Goal: Task Accomplishment & Management: Complete application form

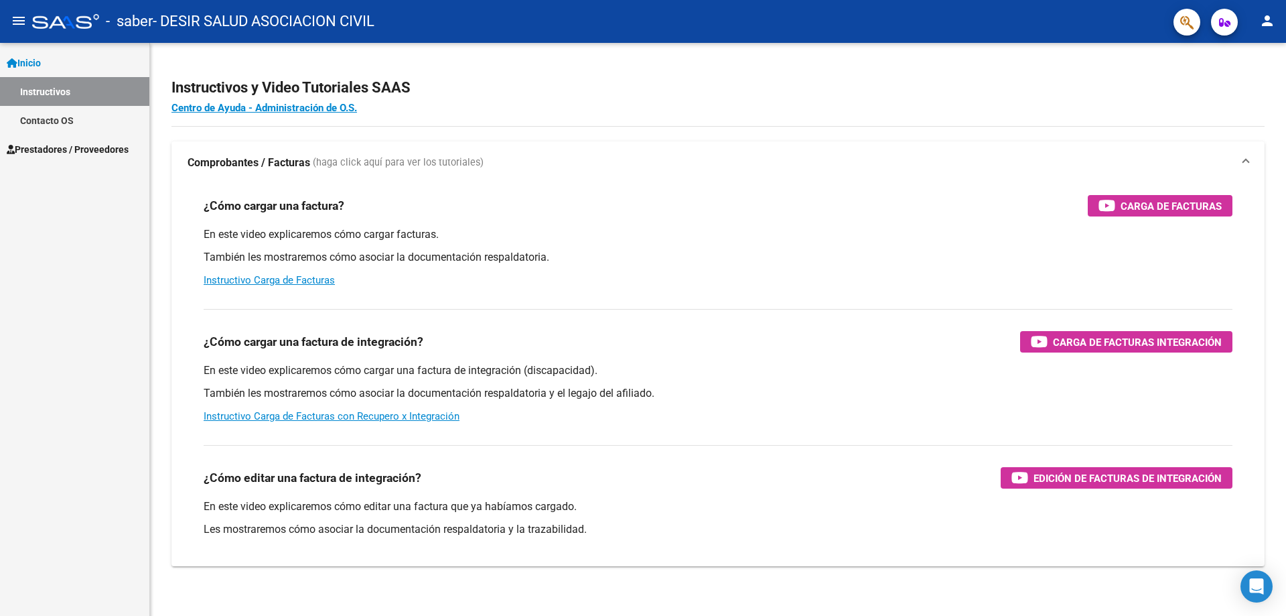
click at [60, 155] on span "Prestadores / Proveedores" at bounding box center [68, 149] width 122 height 15
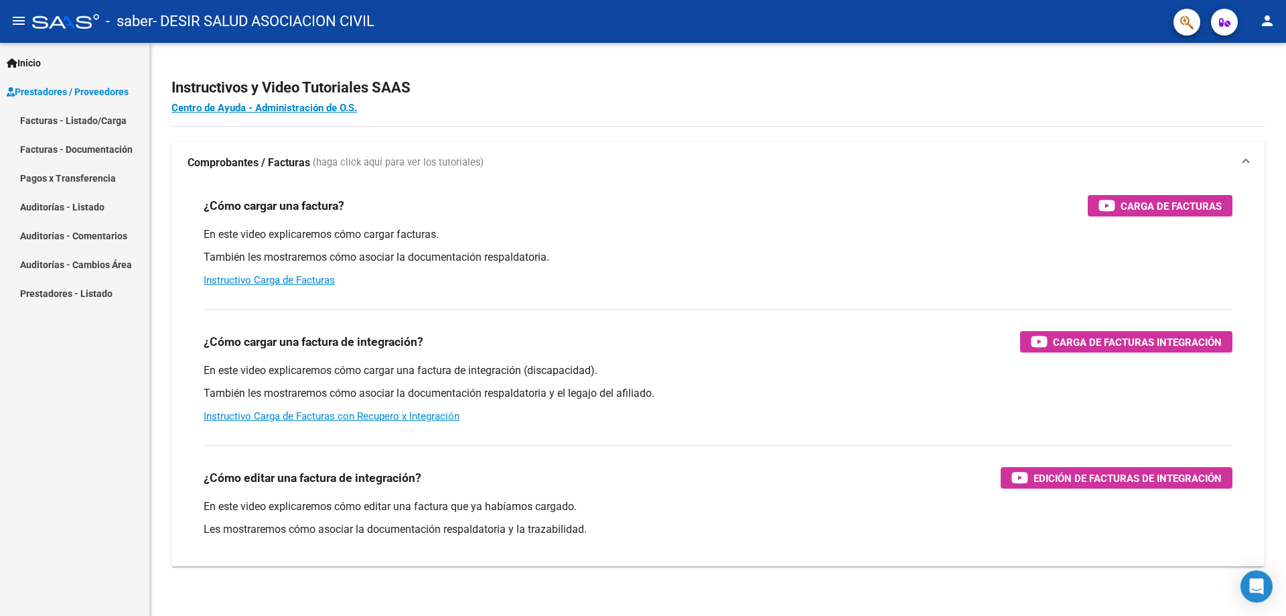
click at [93, 118] on link "Facturas - Listado/Carga" at bounding box center [74, 120] width 149 height 29
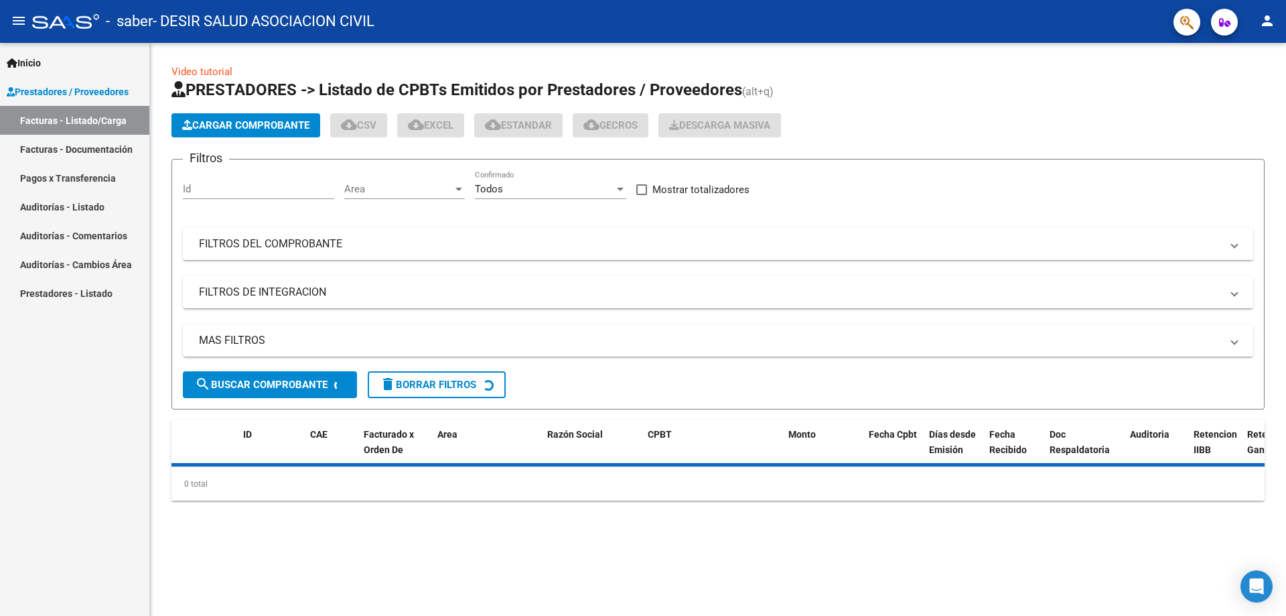
click at [285, 122] on span "Cargar Comprobante" at bounding box center [245, 125] width 127 height 12
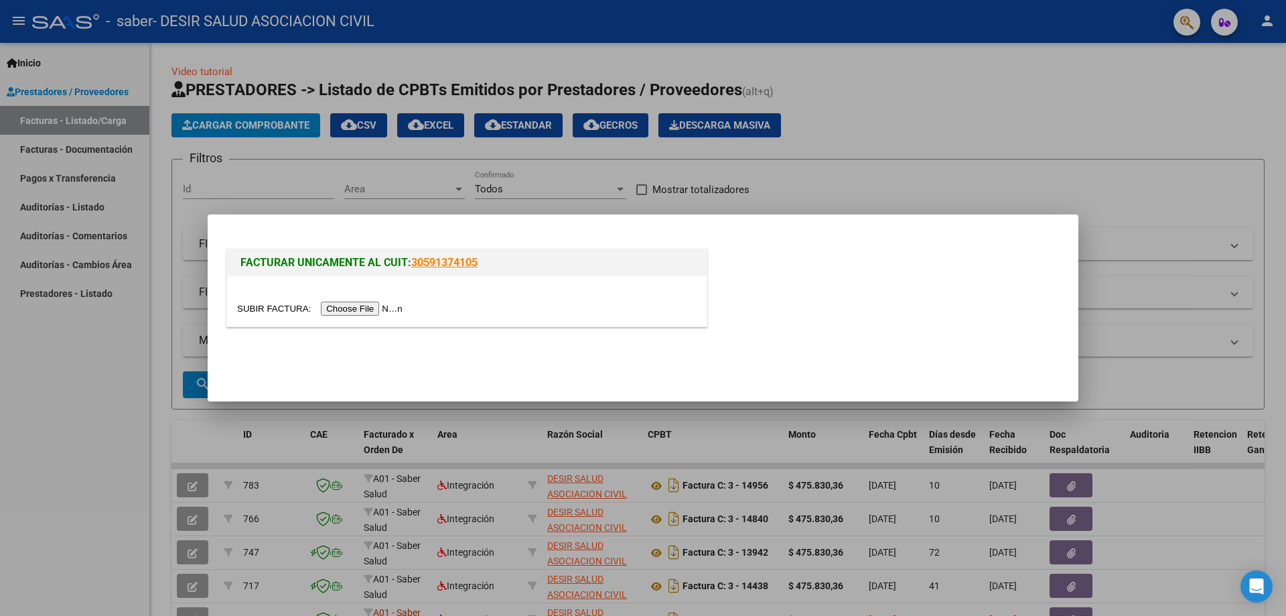
click at [397, 306] on input "file" at bounding box center [322, 309] width 170 height 14
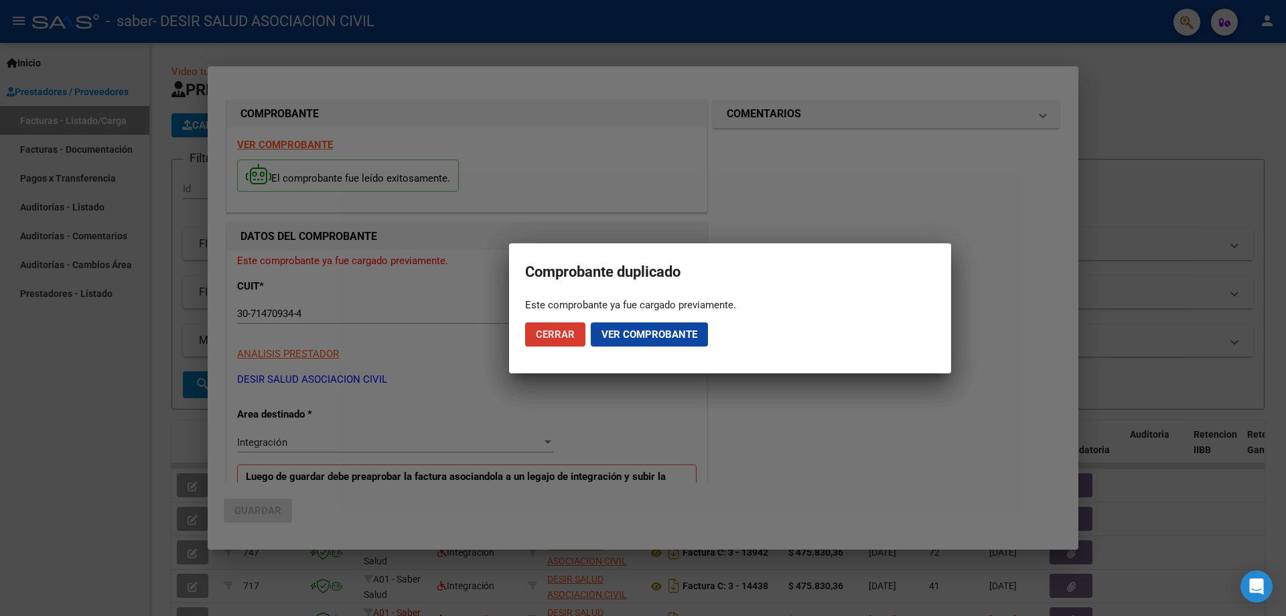
click at [670, 336] on span "Ver comprobante" at bounding box center [650, 334] width 96 height 12
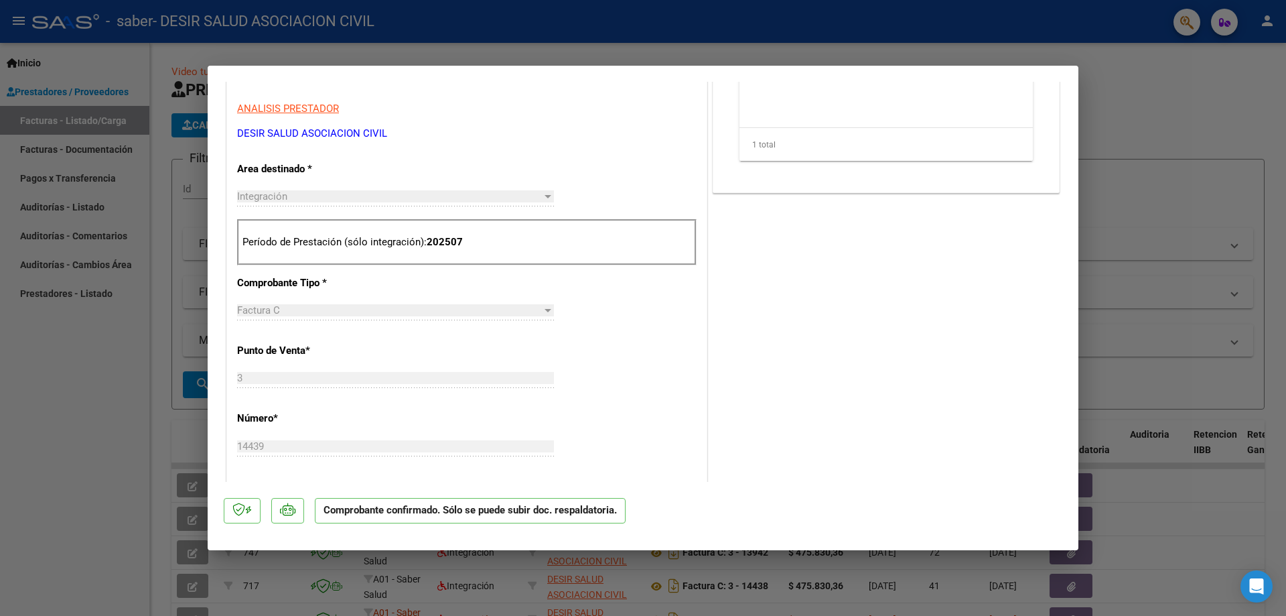
type input "$ 0,00"
